Goal: Browse casually: Explore the website without a specific task or goal

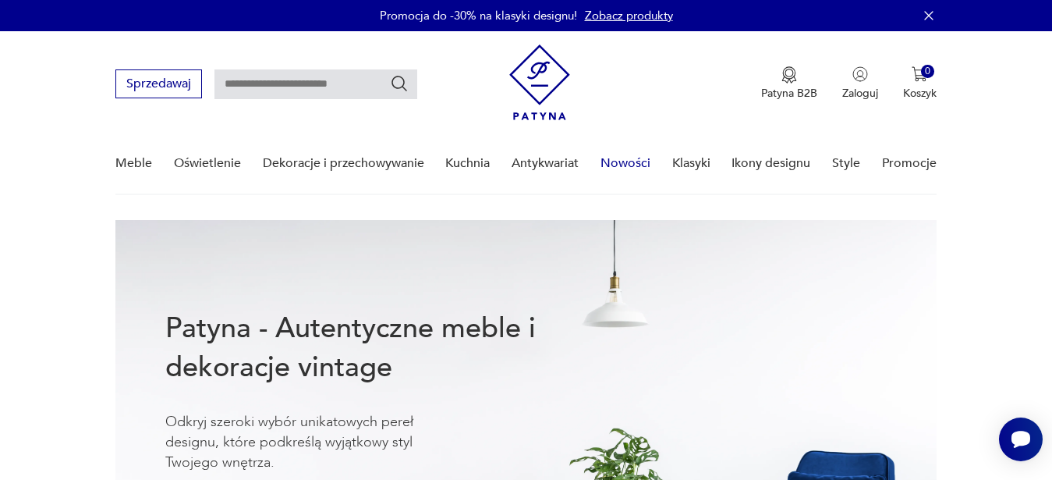
click at [614, 165] on link "Nowości" at bounding box center [626, 163] width 50 height 60
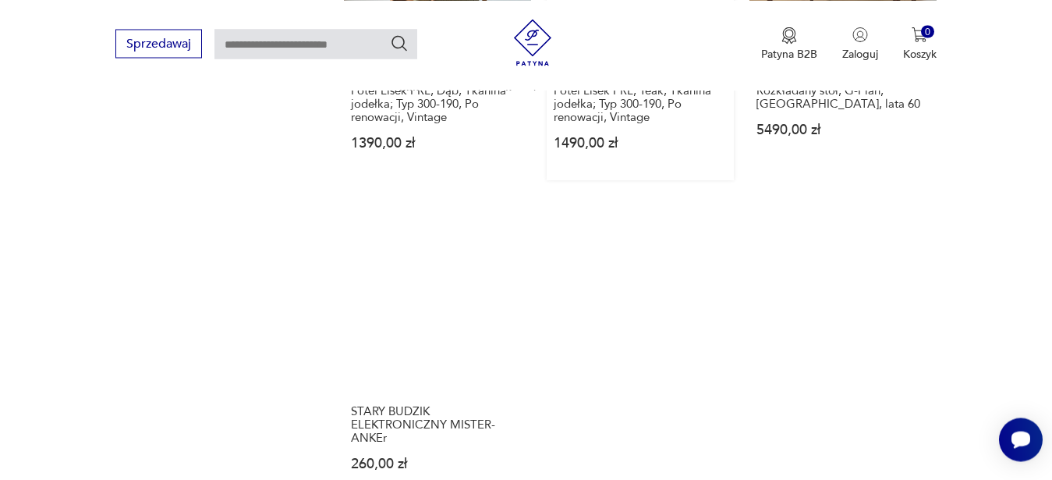
scroll to position [2139, 0]
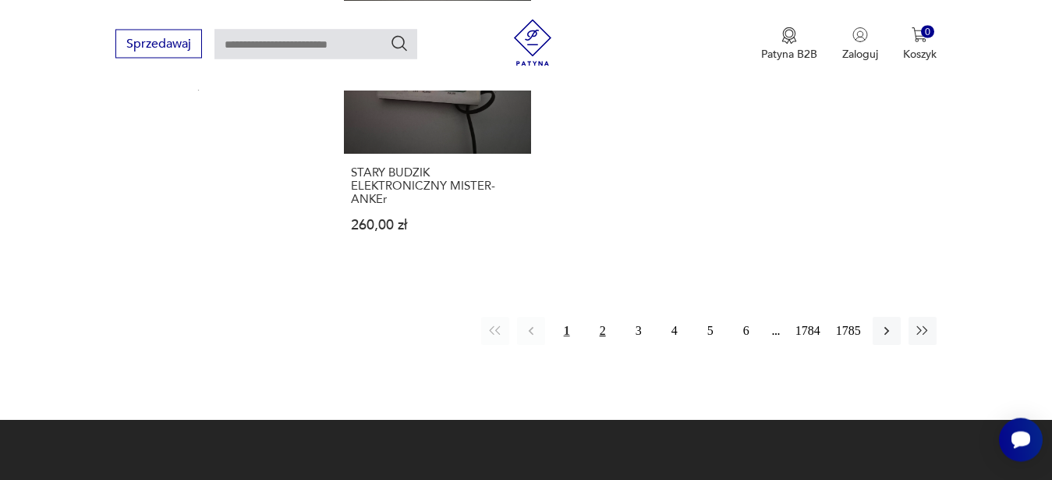
click at [600, 317] on button "2" at bounding box center [603, 331] width 28 height 28
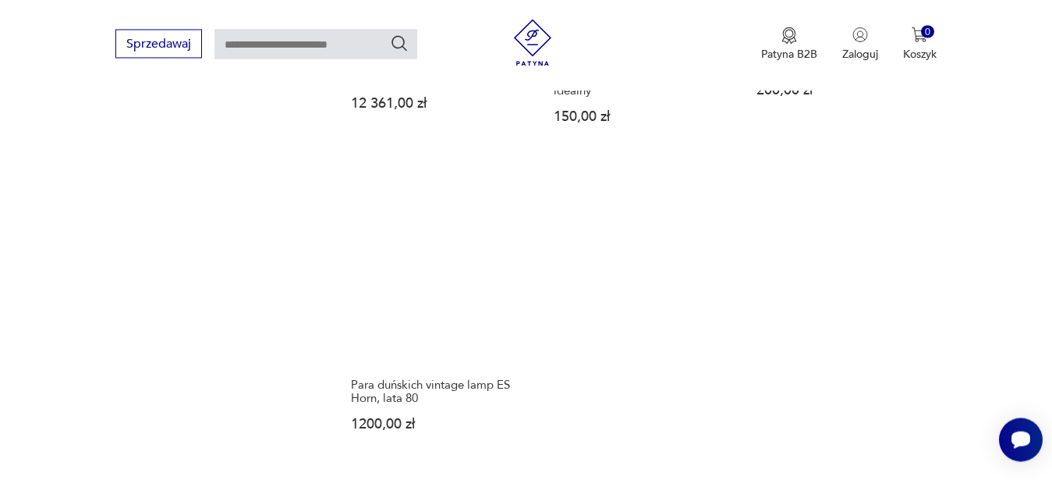
scroll to position [2113, 0]
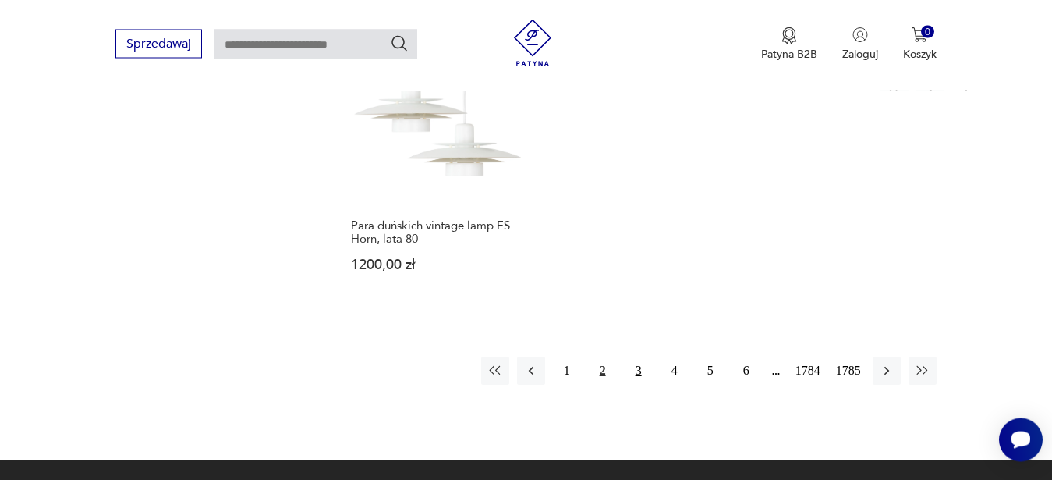
click at [638, 357] on button "3" at bounding box center [639, 371] width 28 height 28
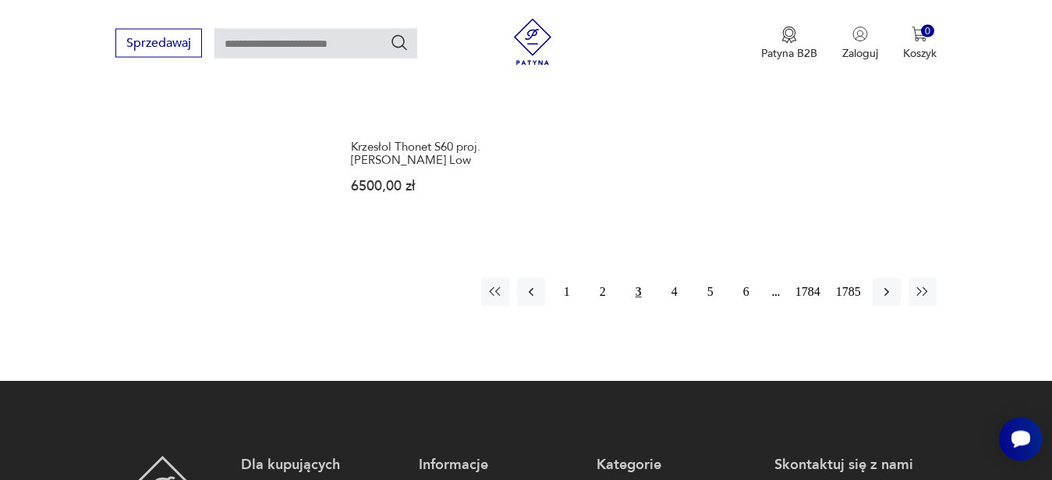
scroll to position [2192, 0]
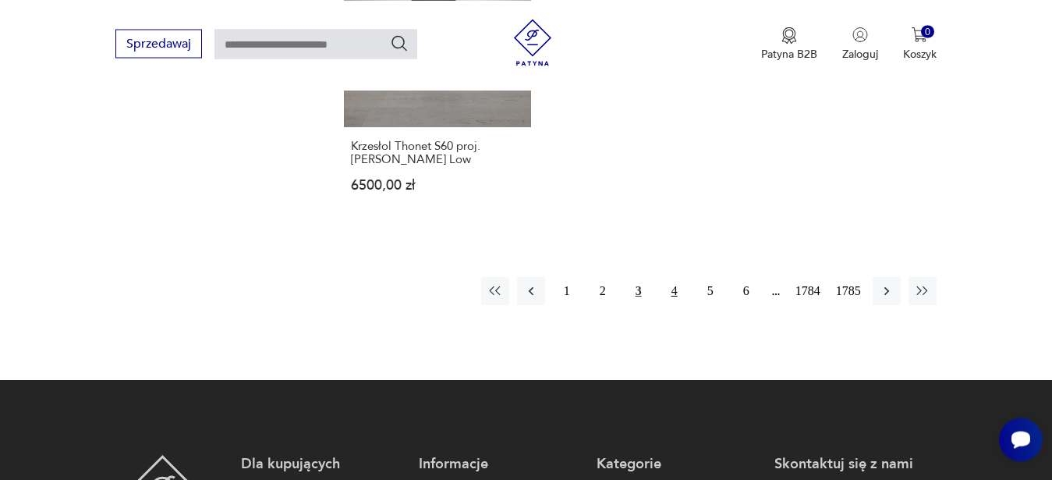
click at [676, 277] on button "4" at bounding box center [675, 291] width 28 height 28
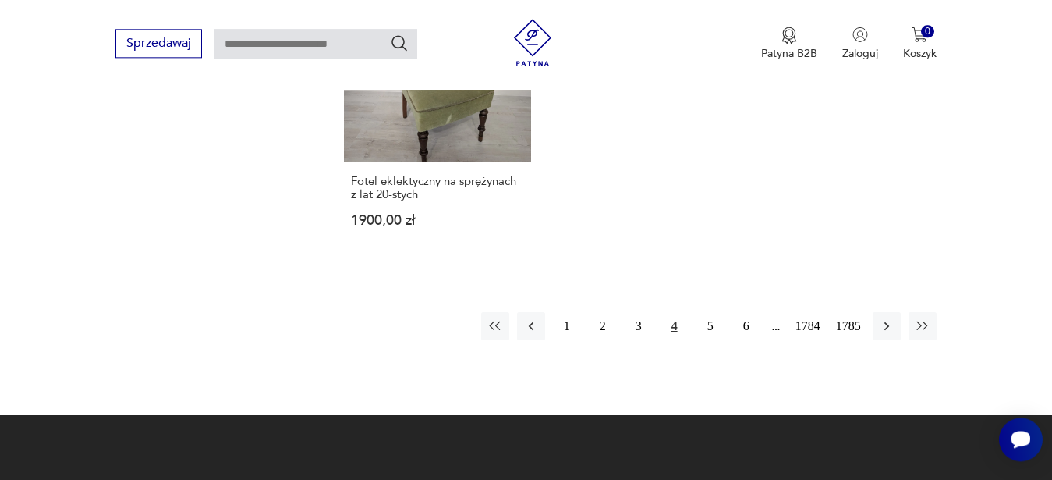
scroll to position [2113, 0]
